Goal: Browse casually

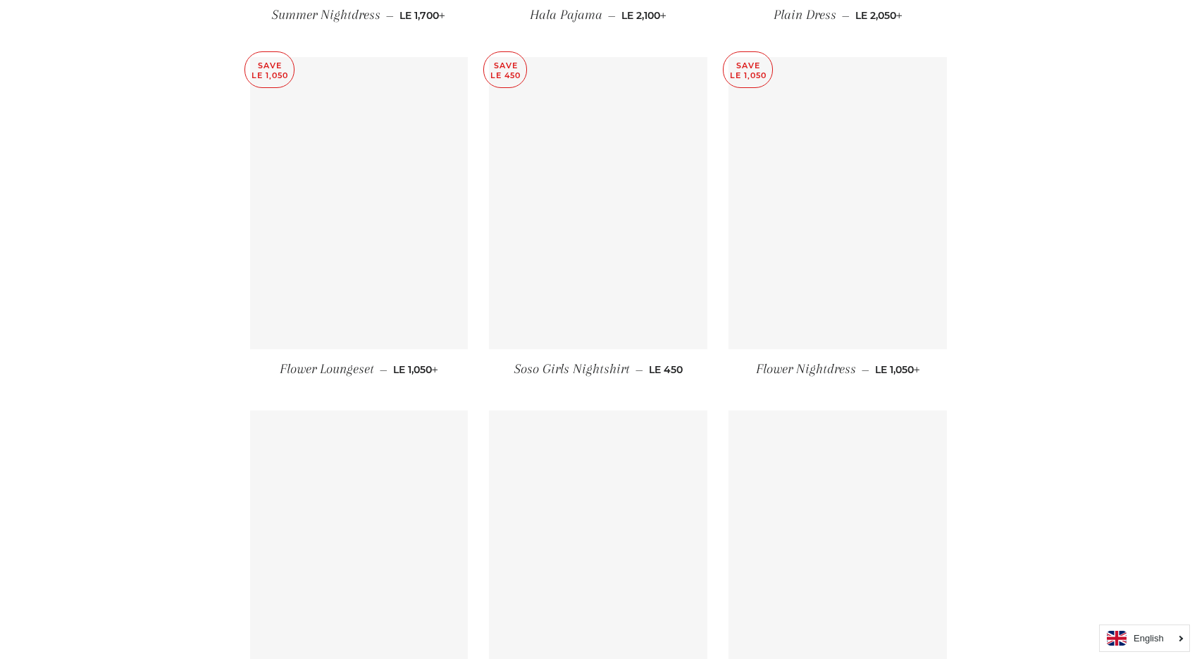
scroll to position [2205, 0]
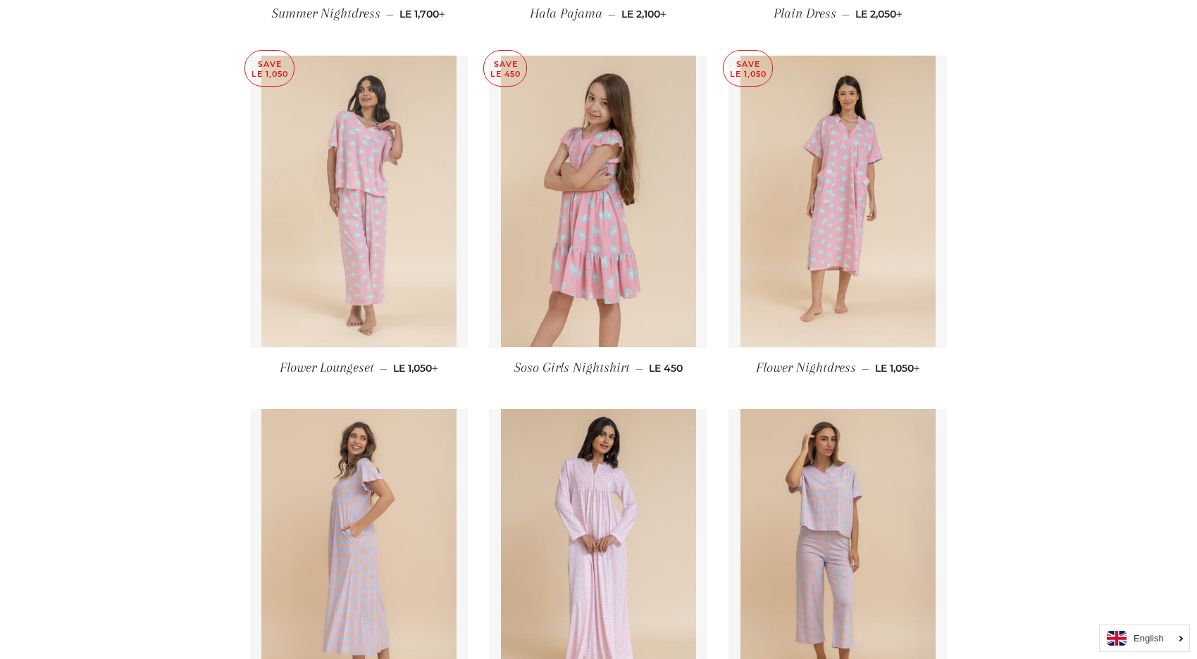
click at [380, 149] on img at bounding box center [358, 202] width 195 height 292
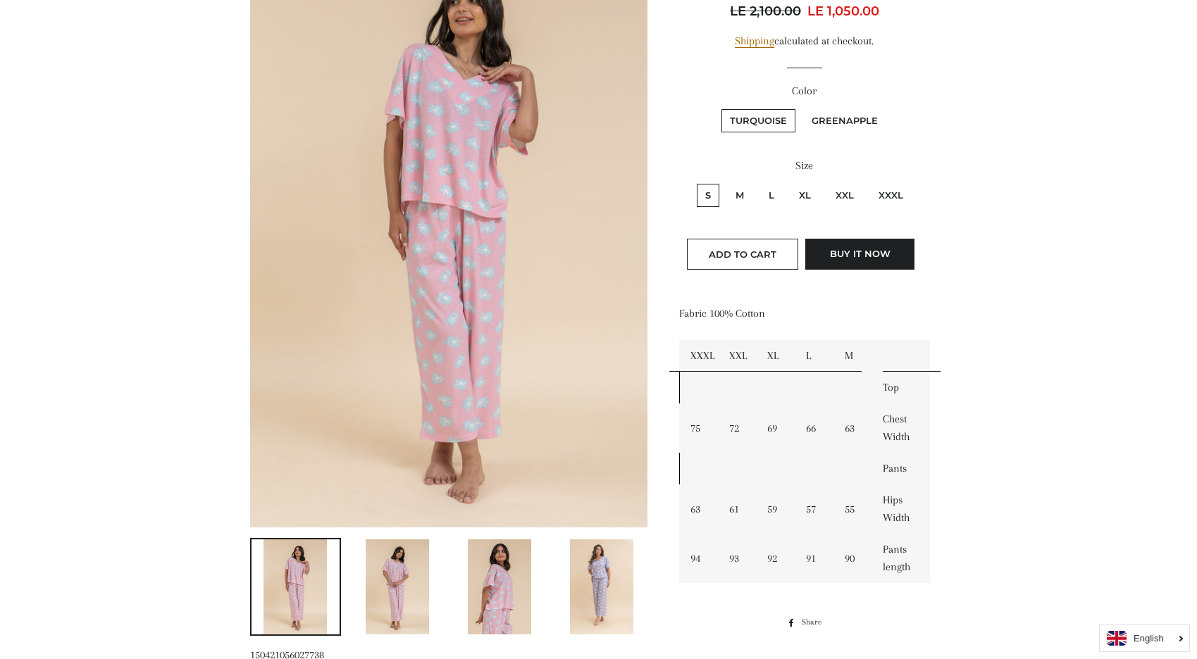
scroll to position [227, 0]
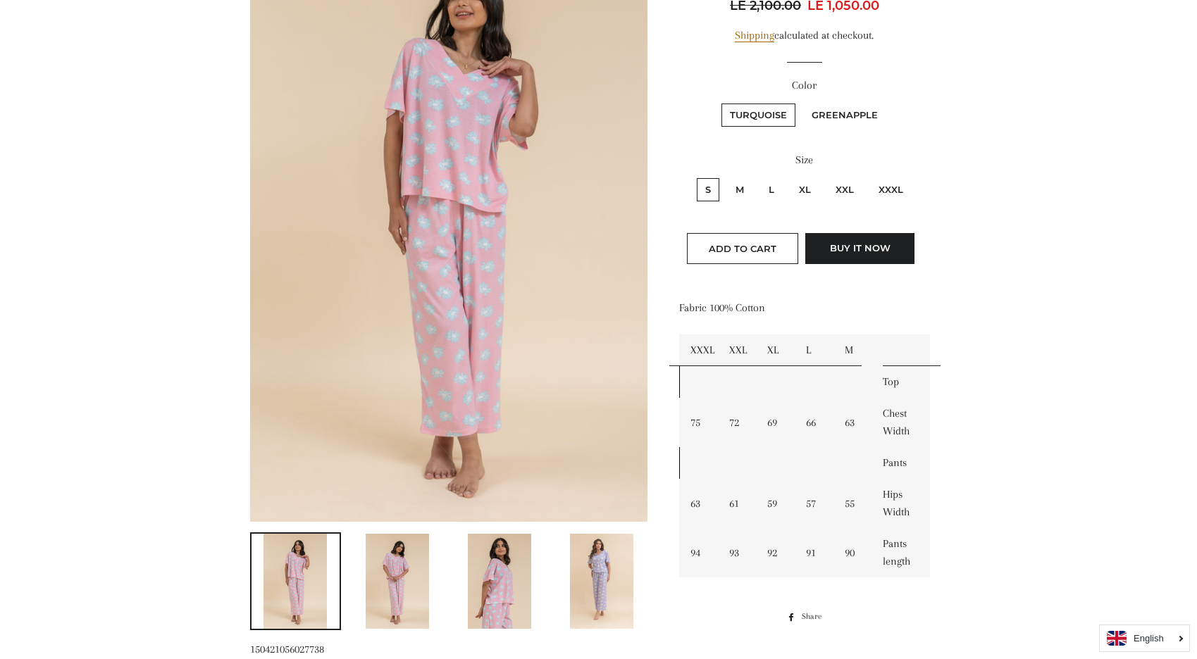
click at [382, 591] on img at bounding box center [397, 581] width 63 height 95
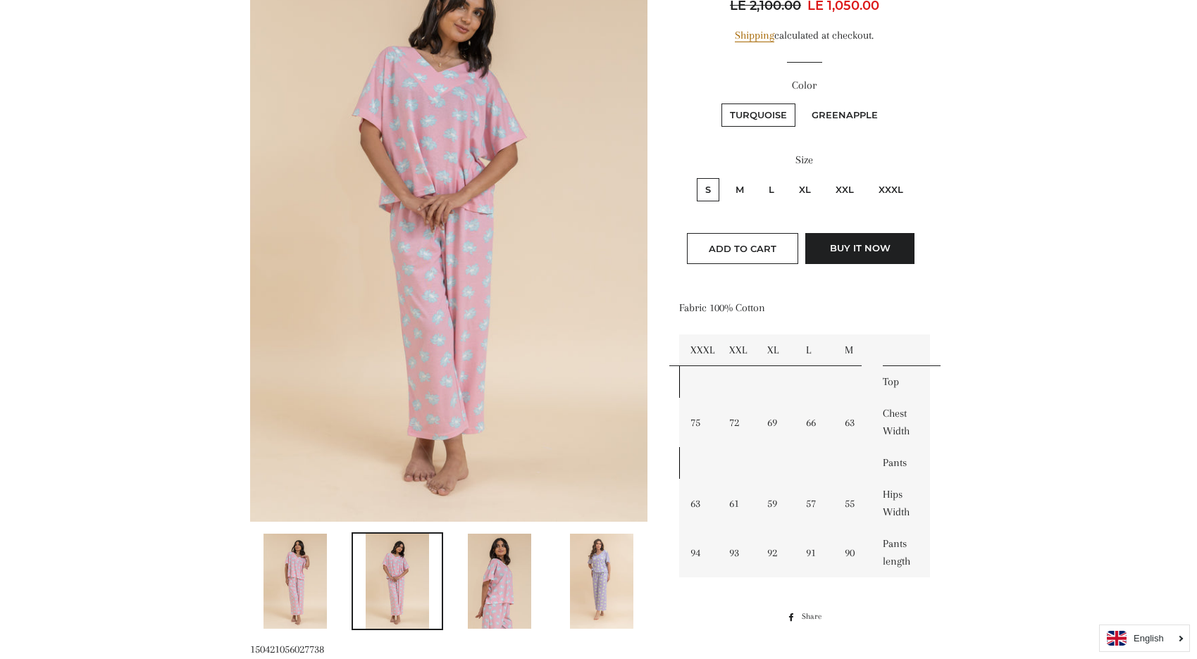
click at [472, 587] on img at bounding box center [499, 581] width 63 height 95
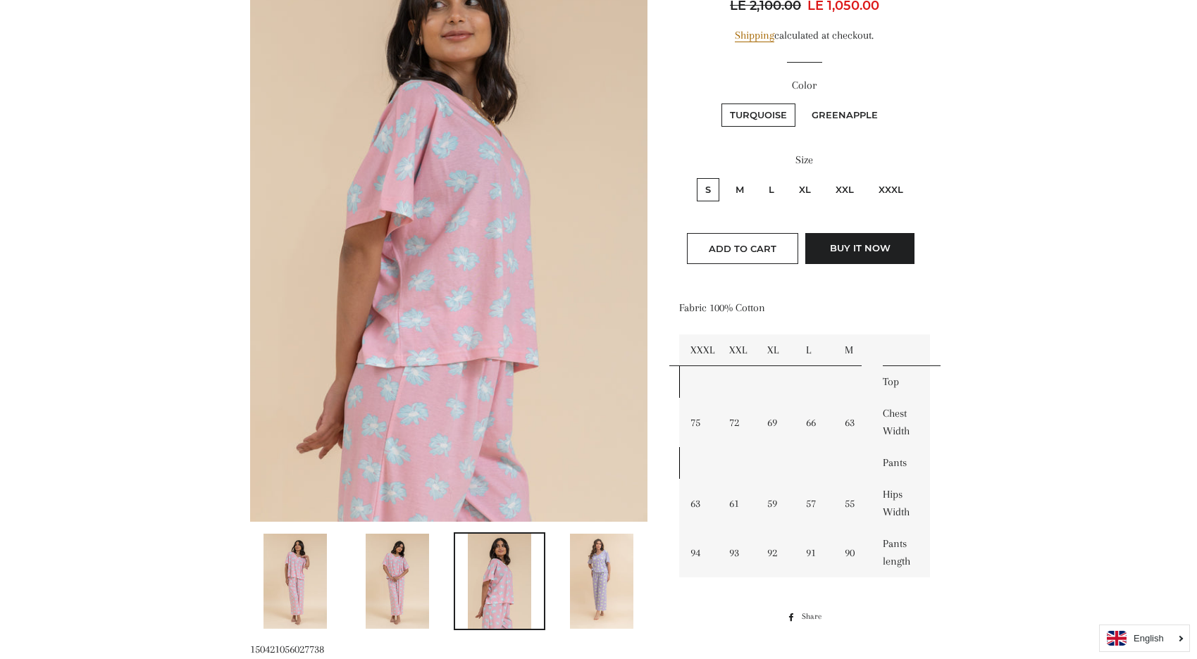
click at [583, 585] on img at bounding box center [601, 581] width 63 height 95
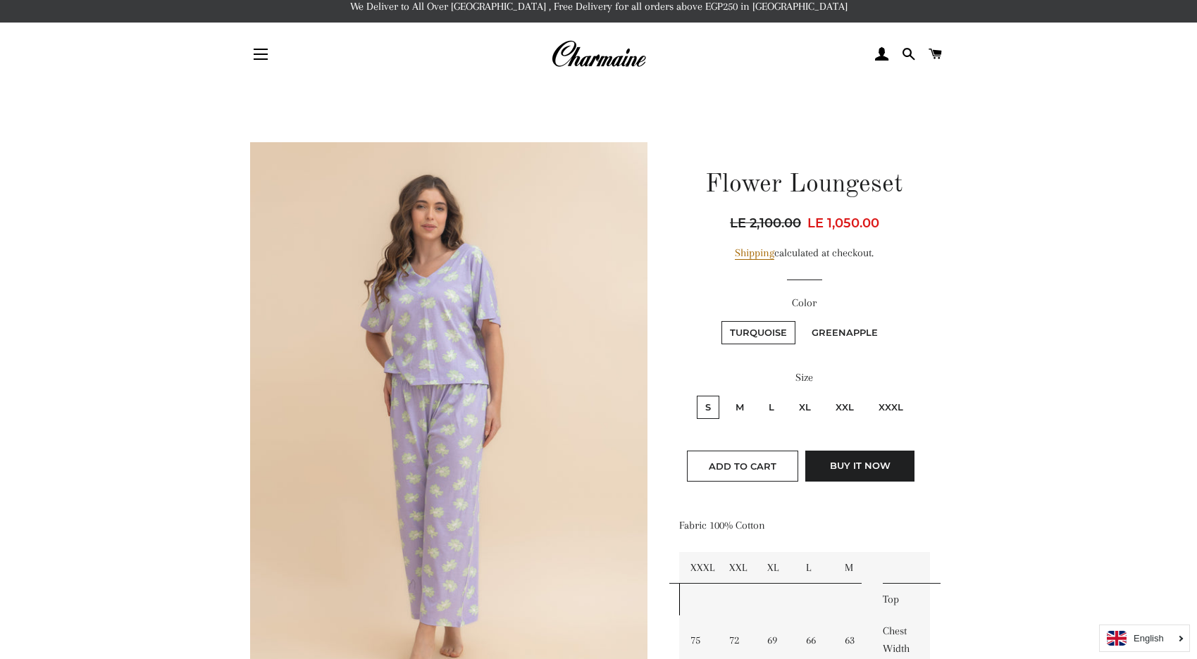
scroll to position [0, 0]
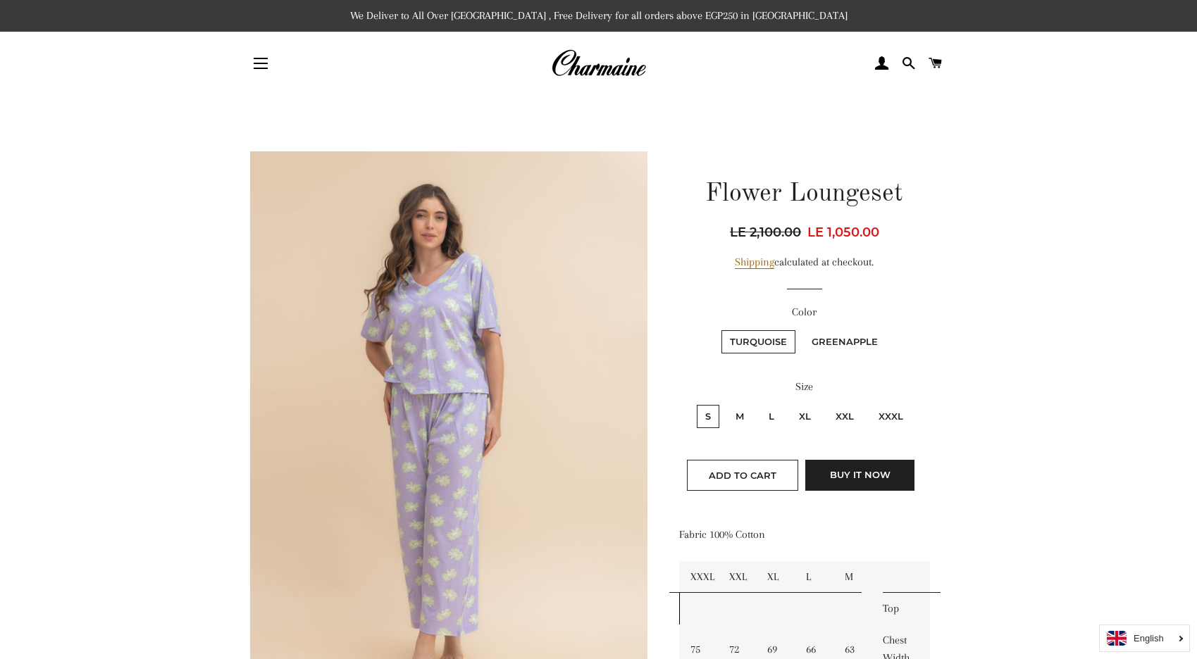
click at [604, 69] on img at bounding box center [598, 63] width 95 height 31
